Goal: Task Accomplishment & Management: Manage account settings

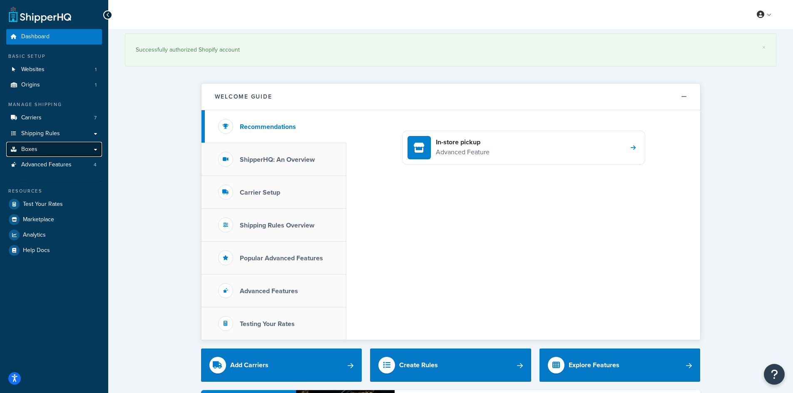
click at [42, 148] on link "Boxes" at bounding box center [54, 149] width 96 height 15
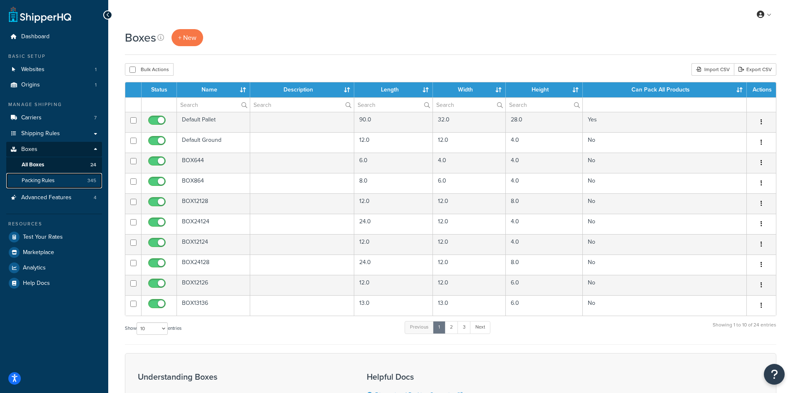
click at [58, 178] on link "Packing Rules 345" at bounding box center [54, 180] width 96 height 15
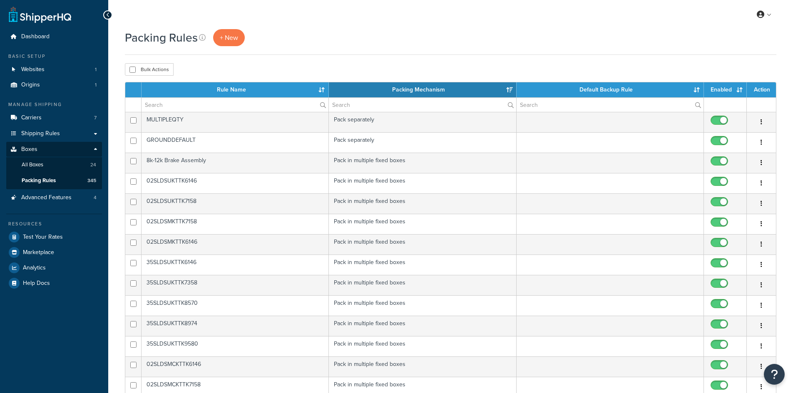
select select "15"
click at [246, 105] on input "text" at bounding box center [235, 105] width 187 height 14
paste input "TW-22575R15-10SM545-4"
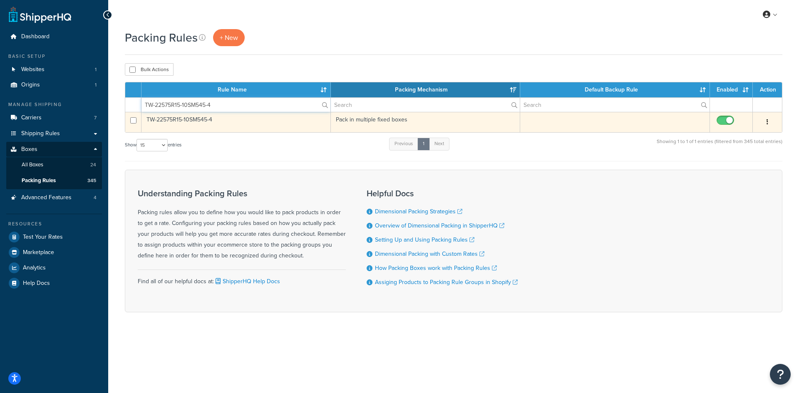
type input "TW-22575R15-10SM545-4"
click at [220, 124] on td "TW-22575R15-10SM545-4" at bounding box center [236, 122] width 189 height 20
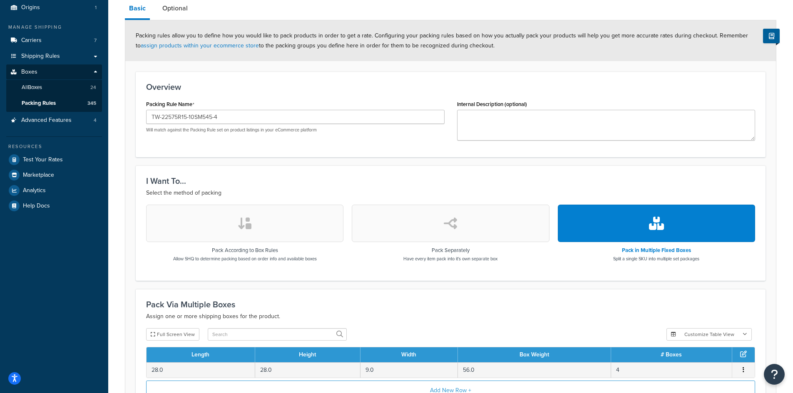
scroll to position [175, 0]
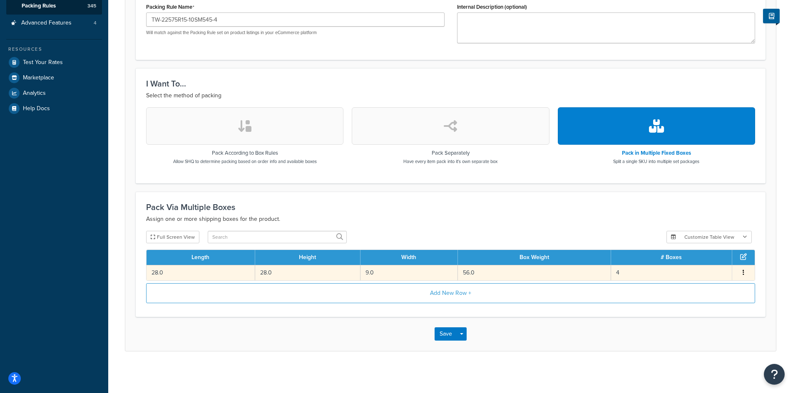
click at [316, 271] on td "28.0" at bounding box center [307, 272] width 105 height 15
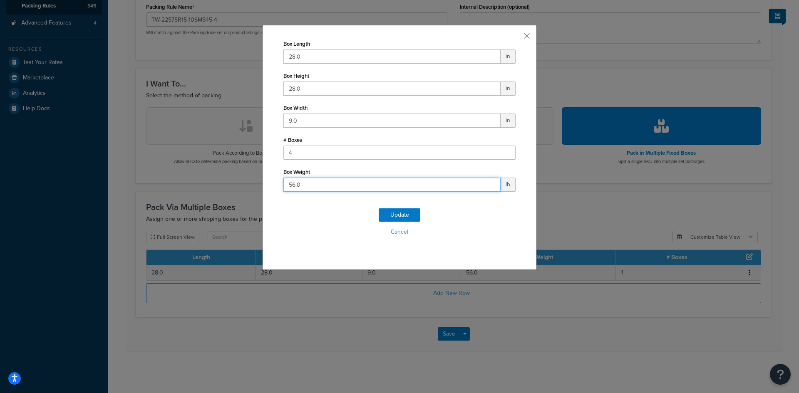
drag, startPoint x: 310, startPoint y: 179, endPoint x: 210, endPoint y: 180, distance: 100.3
click at [208, 180] on div "Box Length 28.0 in Box Height 28.0 in Box Width 9.0 in # Boxes 4 Box Weight 56.…" at bounding box center [399, 196] width 799 height 393
type input "49"
click at [381, 210] on button "Update" at bounding box center [400, 215] width 42 height 13
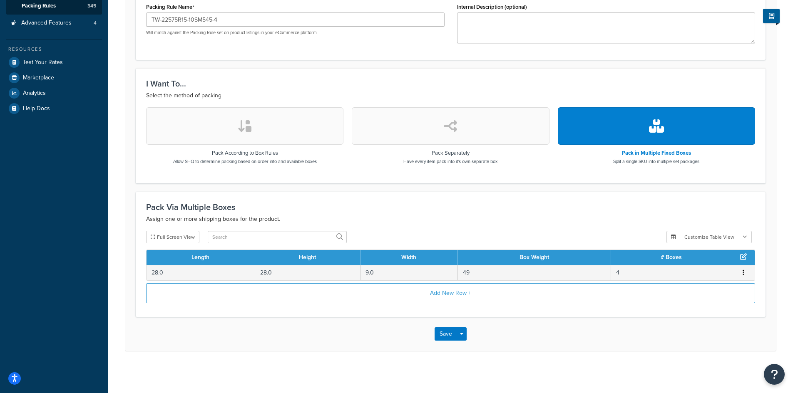
scroll to position [8, 0]
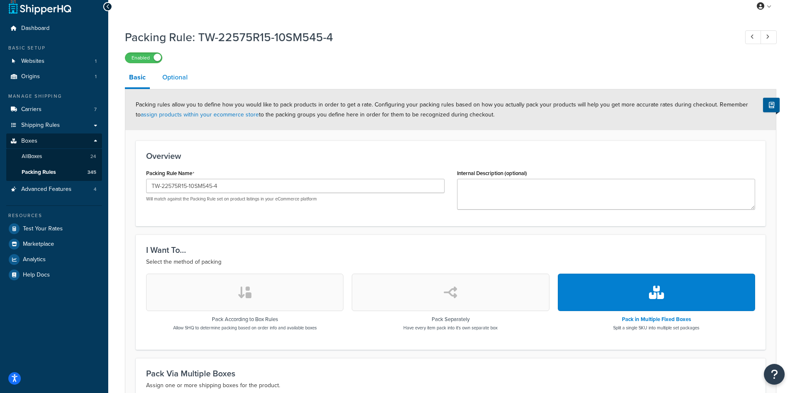
click at [178, 81] on link "Optional" at bounding box center [175, 77] width 34 height 20
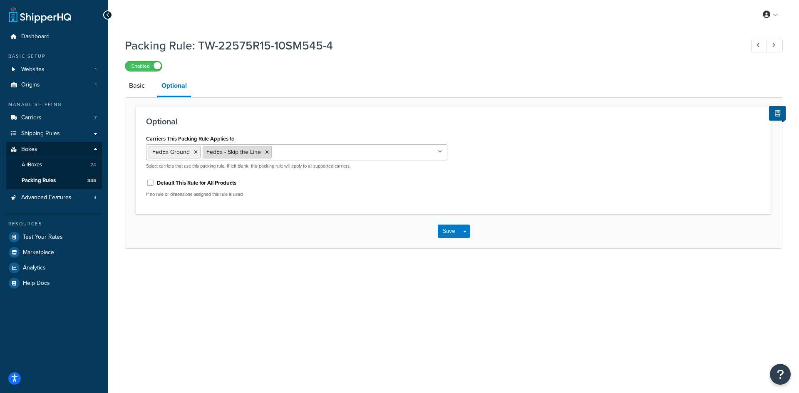
click at [265, 151] on icon at bounding box center [267, 152] width 4 height 5
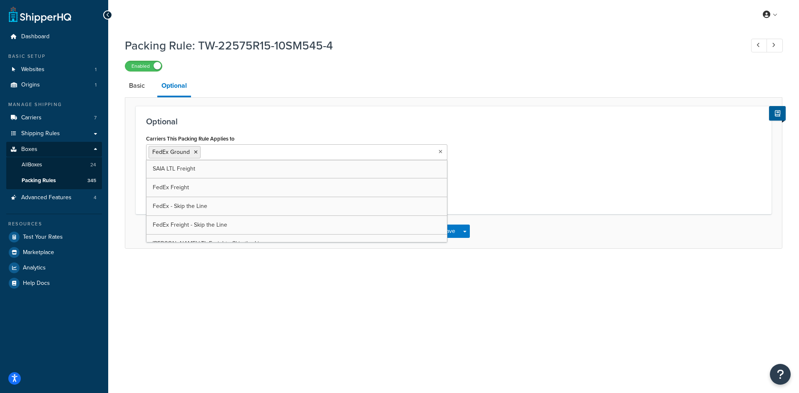
click at [414, 309] on div "My Profile Billing Global Settings Contact Us Logout Packing Rule: TW-22575R15-…" at bounding box center [453, 196] width 691 height 393
click at [445, 234] on button "Save" at bounding box center [449, 231] width 22 height 13
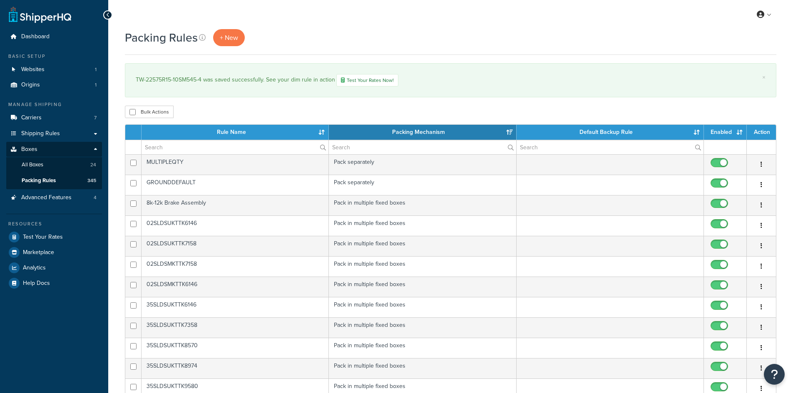
select select "15"
